Goal: Navigation & Orientation: Find specific page/section

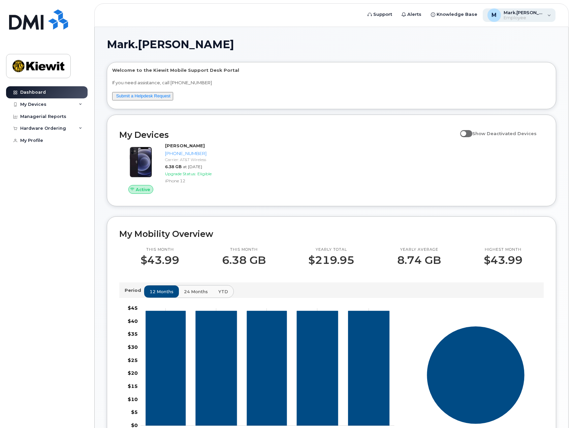
click at [546, 14] on div "M [PERSON_NAME].[PERSON_NAME] Employee" at bounding box center [519, 14] width 73 height 13
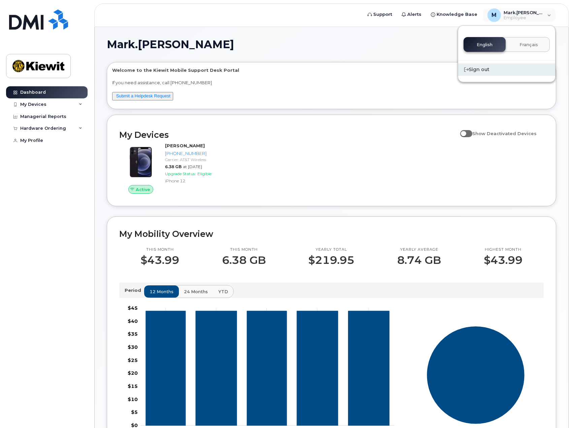
click at [485, 72] on div "Sign out" at bounding box center [506, 69] width 97 height 12
click at [56, 128] on div "Hardware Ordering" at bounding box center [43, 128] width 46 height 5
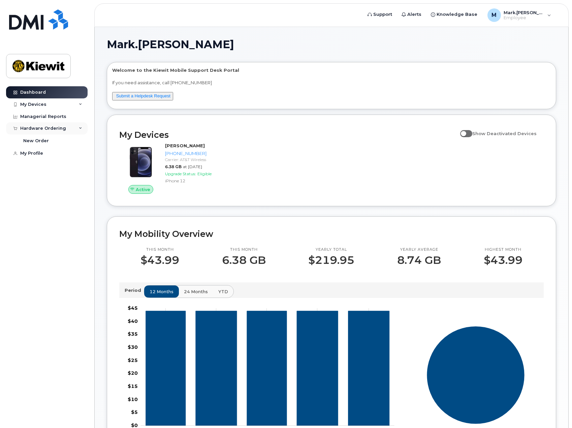
click at [56, 128] on div "Hardware Ordering" at bounding box center [43, 128] width 46 height 5
click at [55, 130] on div "Hardware Ordering" at bounding box center [43, 128] width 46 height 5
click at [56, 116] on div "Managerial Reports" at bounding box center [43, 116] width 46 height 5
click at [49, 127] on div "Hardware Ordering" at bounding box center [43, 128] width 46 height 5
click at [551, 18] on div "M [PERSON_NAME].[PERSON_NAME] Employee" at bounding box center [519, 14] width 73 height 13
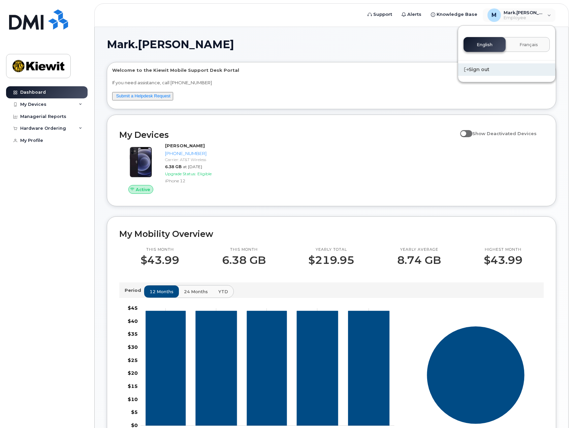
click at [487, 70] on div "Sign out" at bounding box center [506, 69] width 97 height 12
click at [64, 125] on div "Hardware Ordering" at bounding box center [47, 128] width 82 height 12
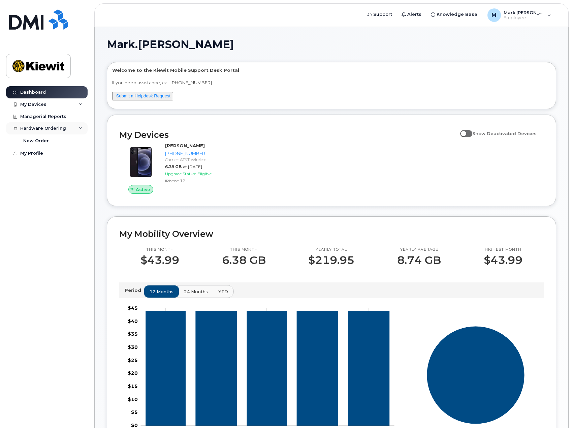
click at [64, 126] on div "Hardware Ordering" at bounding box center [47, 128] width 82 height 12
click at [54, 118] on div "Managerial Reports" at bounding box center [43, 116] width 46 height 5
click at [56, 104] on div "My Devices" at bounding box center [47, 104] width 82 height 12
click at [539, 17] on span "Employee" at bounding box center [524, 17] width 40 height 5
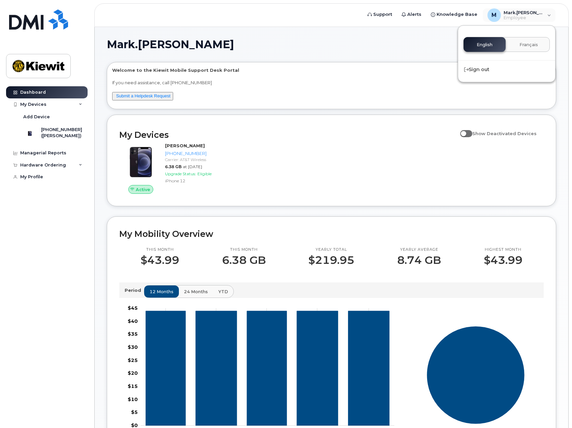
click at [406, 51] on div "Mark.Erdmann Welcome to the Kiewit Mobile Support Desk Portal If you need assis…" at bounding box center [332, 305] width 450 height 533
click at [523, 18] on span "Employee" at bounding box center [524, 17] width 40 height 5
click at [474, 69] on div "Sign out" at bounding box center [506, 69] width 97 height 12
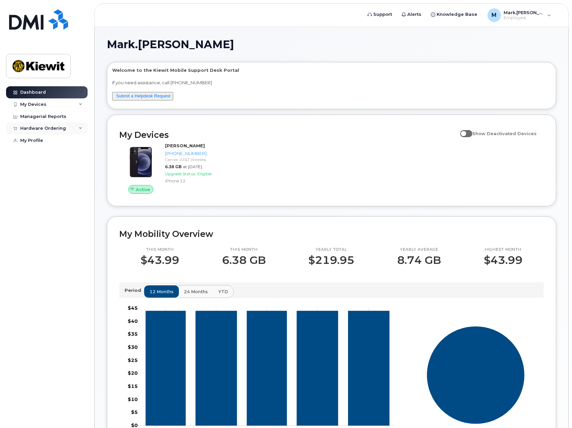
click at [57, 128] on div "Hardware Ordering" at bounding box center [43, 128] width 46 height 5
click at [299, 39] on h1 "Mark.[PERSON_NAME]" at bounding box center [330, 44] width 446 height 11
